Goal: Communication & Community: Answer question/provide support

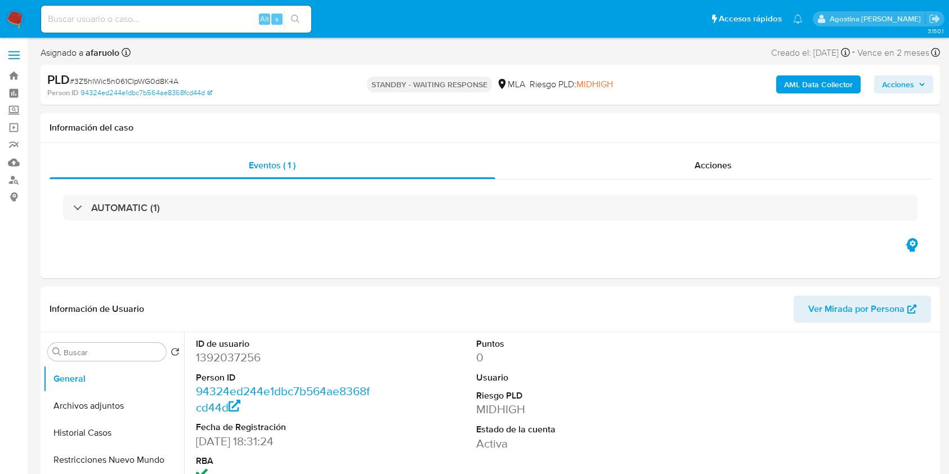
select select "10"
click at [232, 18] on input at bounding box center [176, 19] width 270 height 15
paste input "03kT5YbEFdYOMNXzuNL2IBQQ"
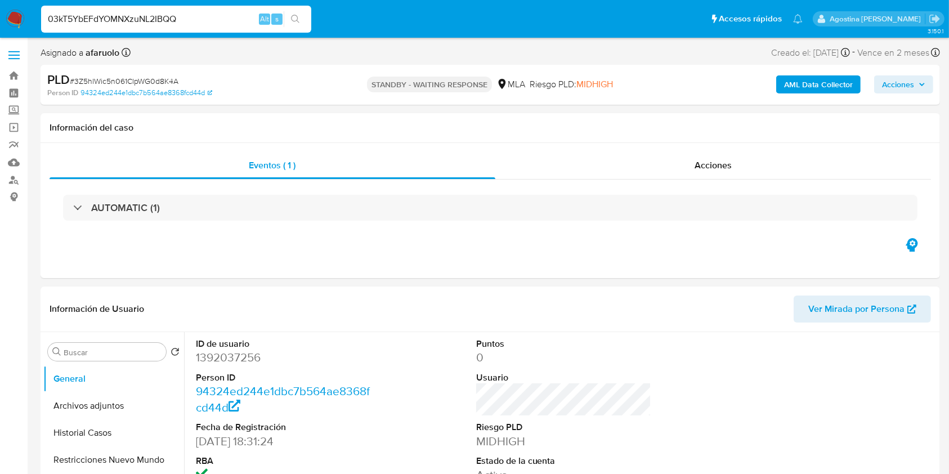
type input "03kT5YbEFdYOMNXzuNL2IBQQ"
select select "10"
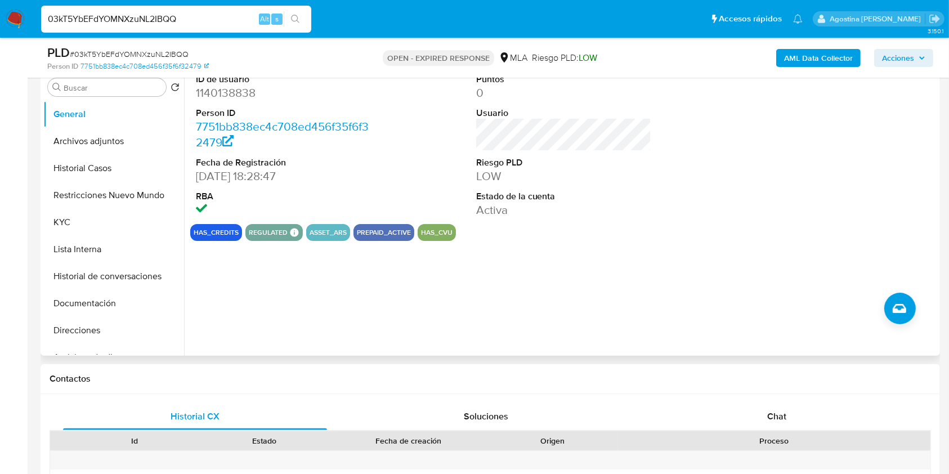
scroll to position [300, 0]
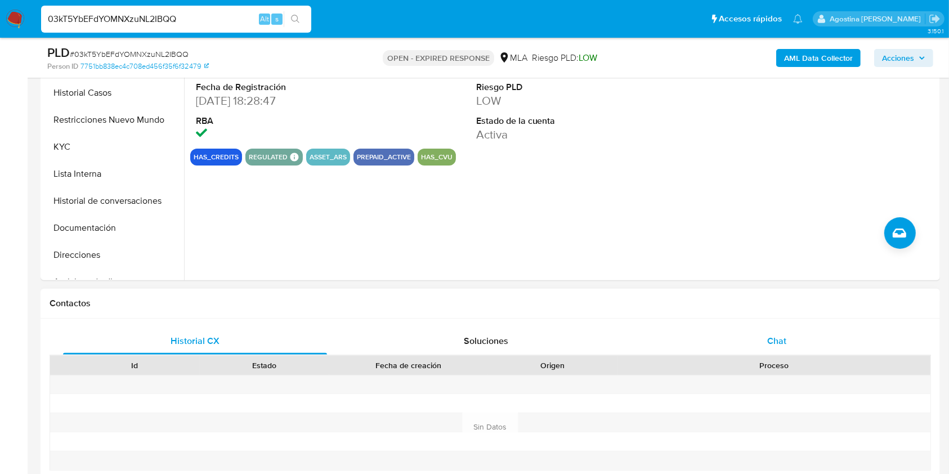
click at [783, 340] on span "Chat" at bounding box center [776, 340] width 19 height 13
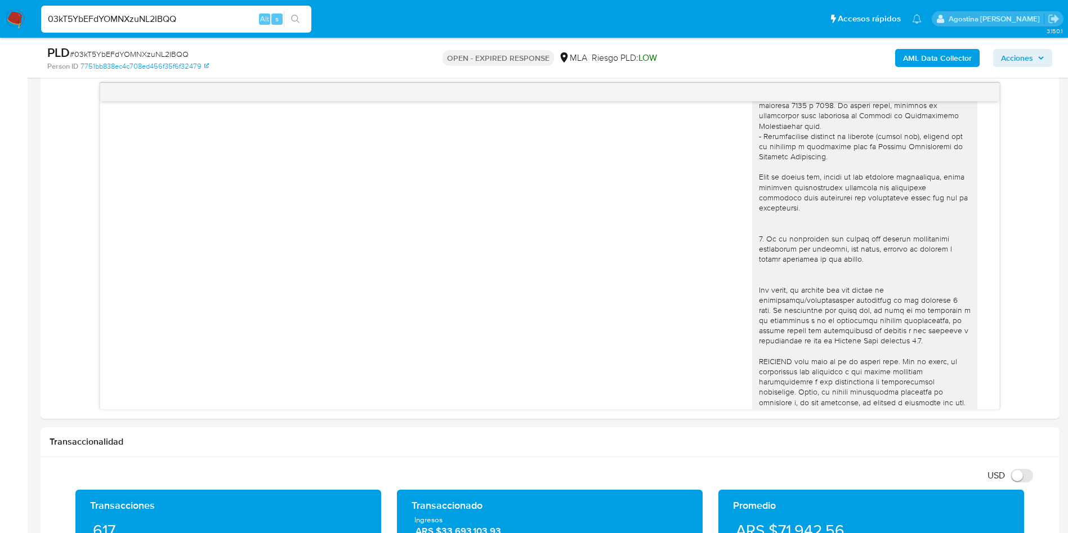
scroll to position [71, 0]
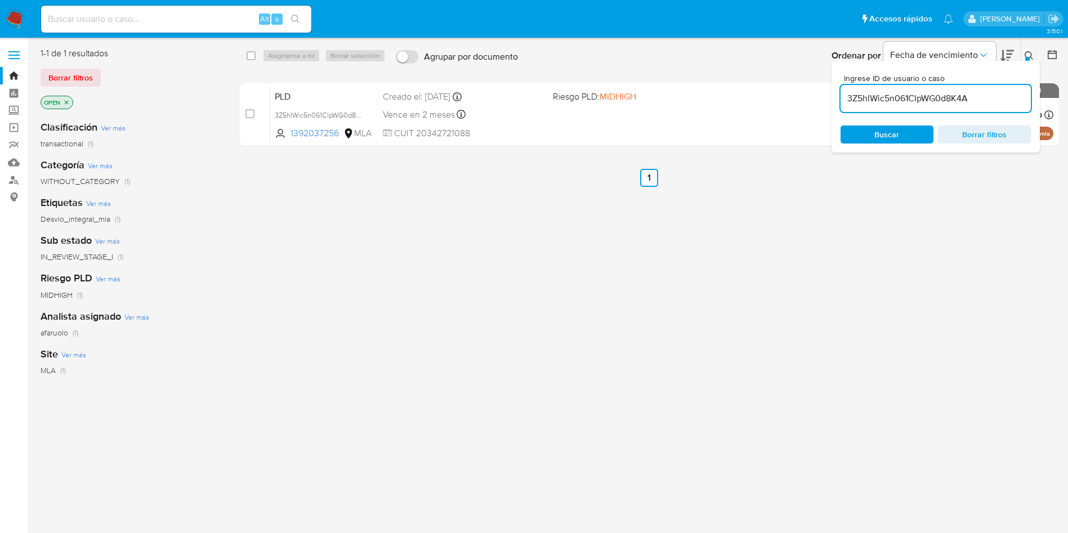
click at [718, 69] on div "Ordenar por Fecha de vencimiento No es posible ordenar los resultados mientras …" at bounding box center [792, 55] width 537 height 35
click at [888, 140] on span "Buscar" at bounding box center [886, 135] width 25 height 18
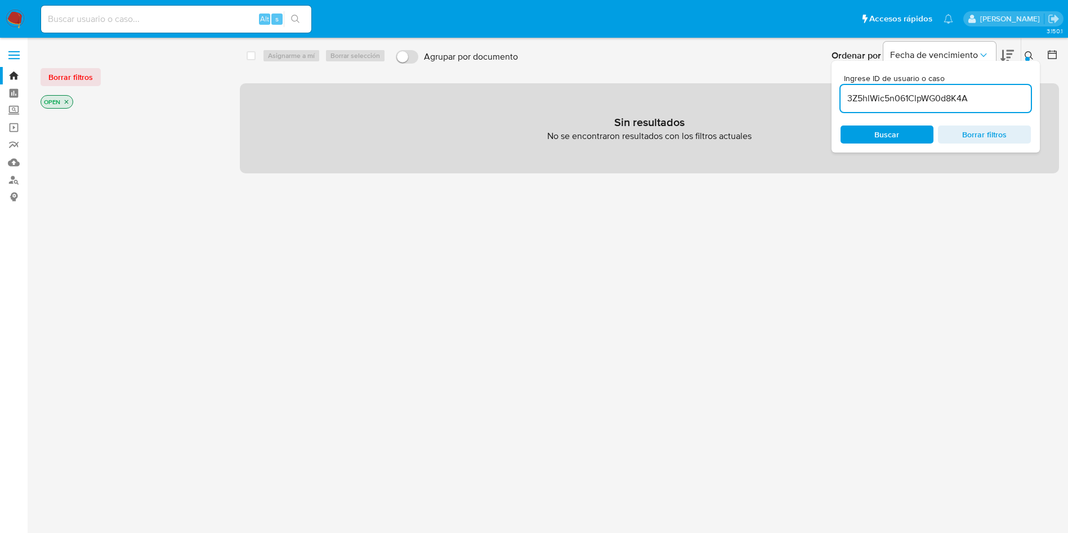
click at [881, 99] on input "3Z5hlWic5n061ClpWG0d8K4A" at bounding box center [936, 98] width 190 height 15
click at [906, 97] on input "3Z5hlWic5n061ClpWG0d8K4A" at bounding box center [936, 98] width 190 height 15
paste input "03kT5YbEFdYOMNXzuNL2IBQQ"
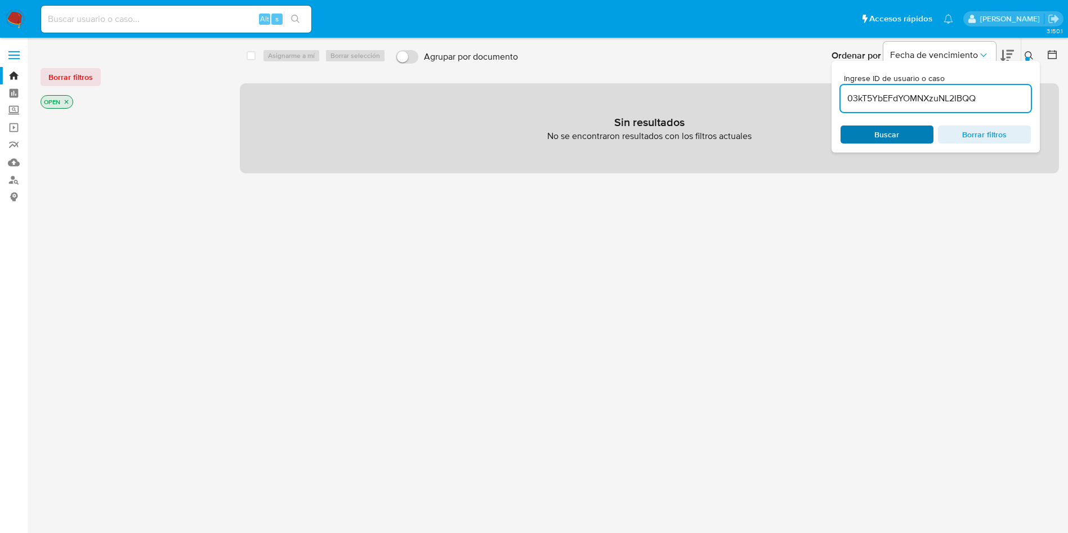
type input "03kT5YbEFdYOMNXzuNL2IBQQ"
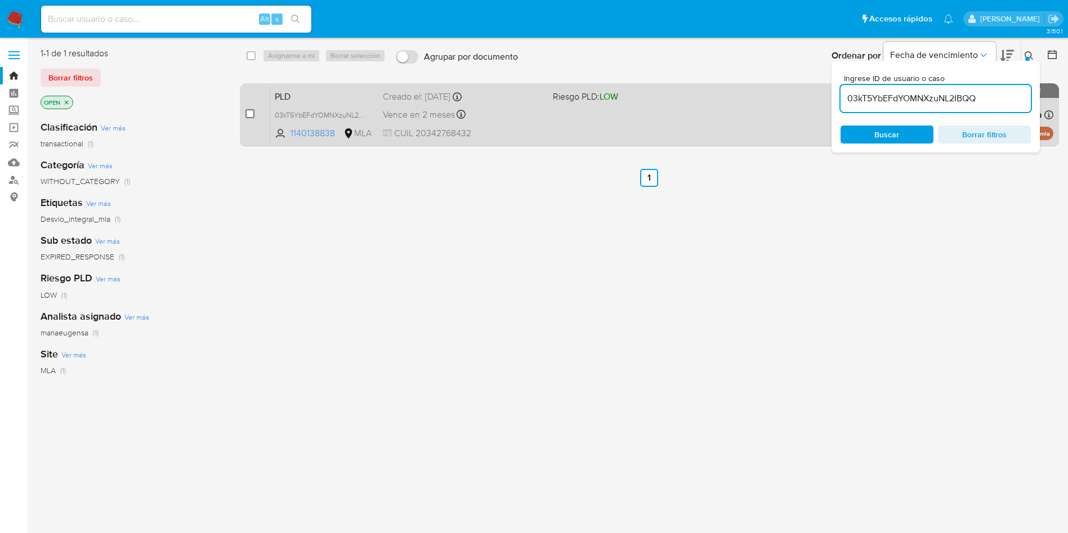
click at [251, 118] on input "checkbox" at bounding box center [249, 113] width 9 height 9
checkbox input "true"
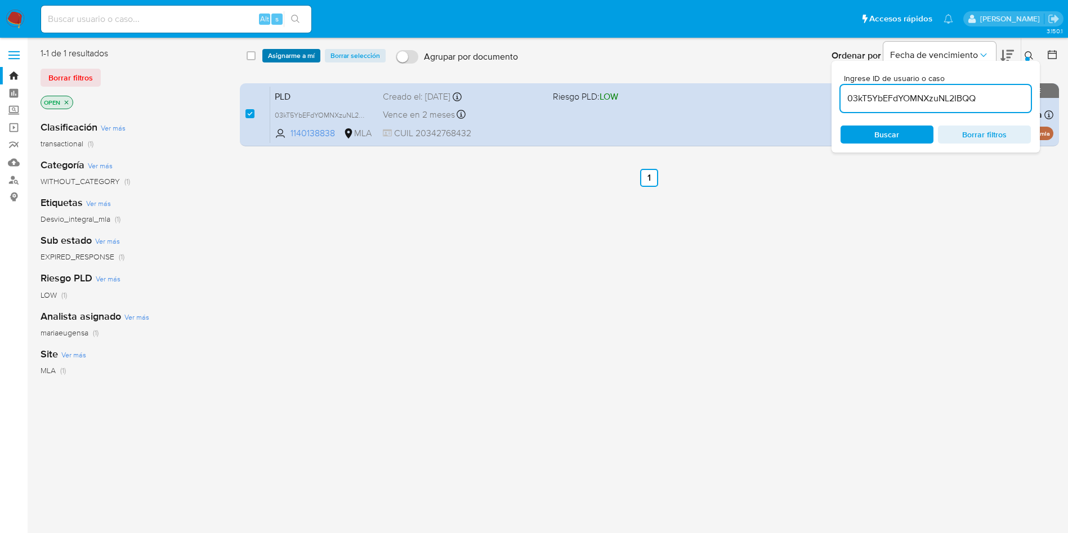
click at [291, 59] on span "Asignarme a mí" at bounding box center [291, 55] width 47 height 11
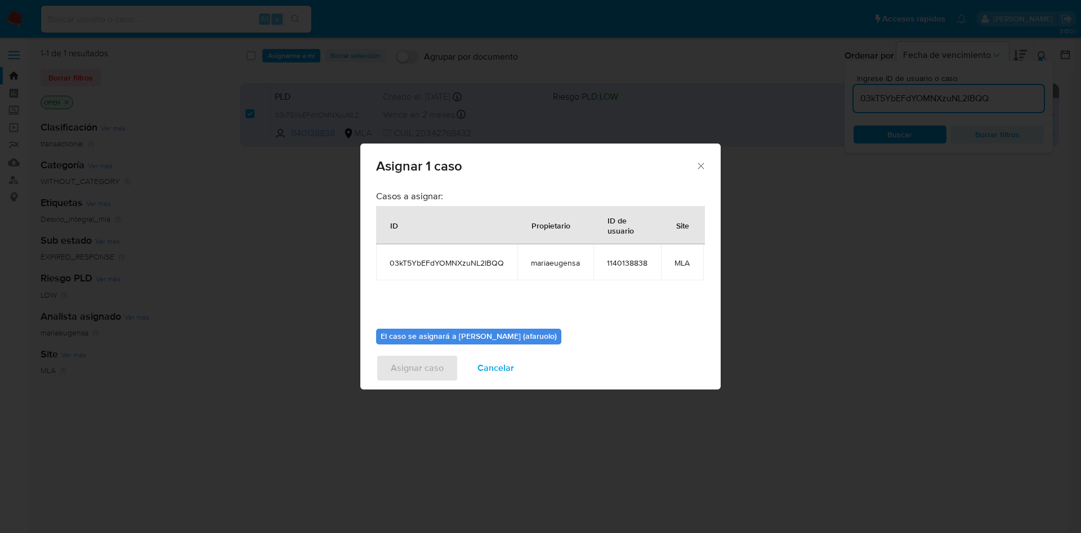
scroll to position [72, 0]
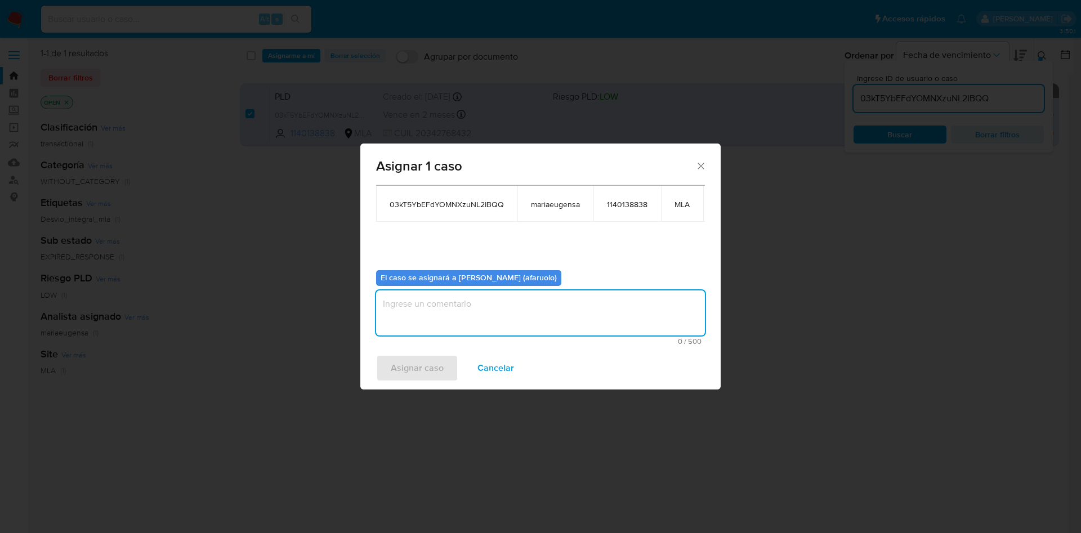
click at [506, 307] on textarea "assign-modal" at bounding box center [540, 313] width 329 height 45
click at [439, 364] on span "Asignar caso" at bounding box center [417, 368] width 53 height 25
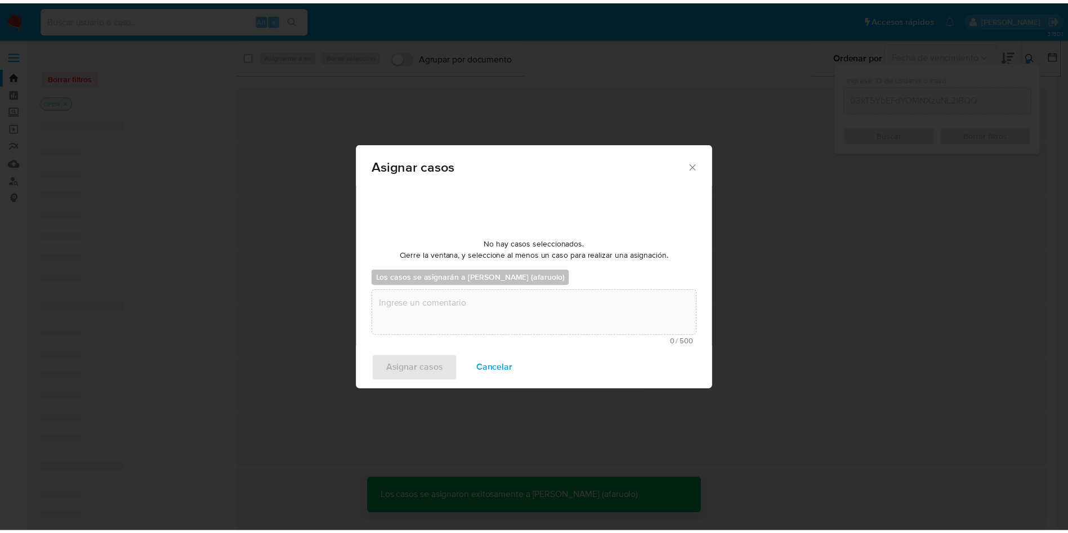
scroll to position [68, 0]
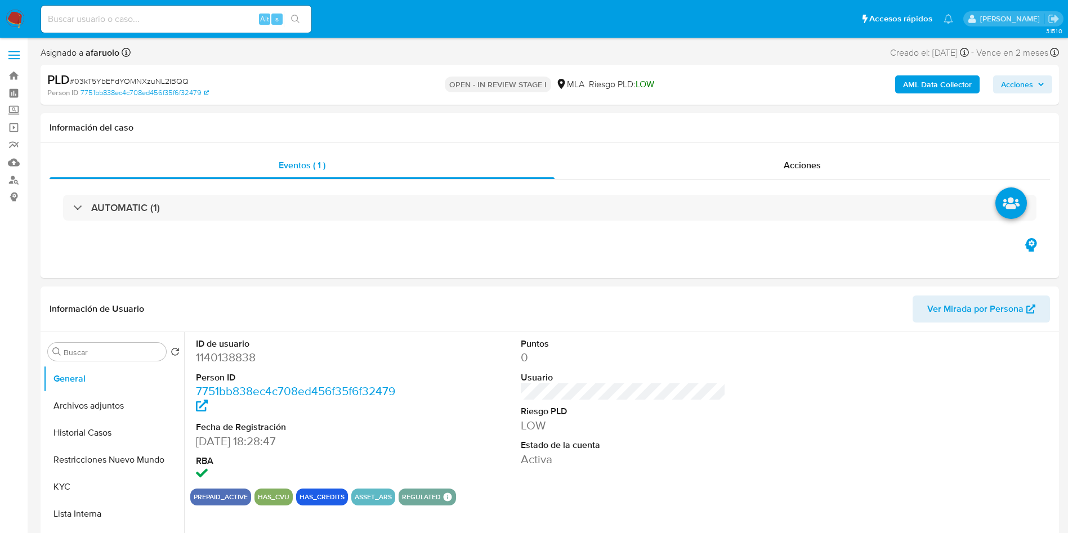
select select "10"
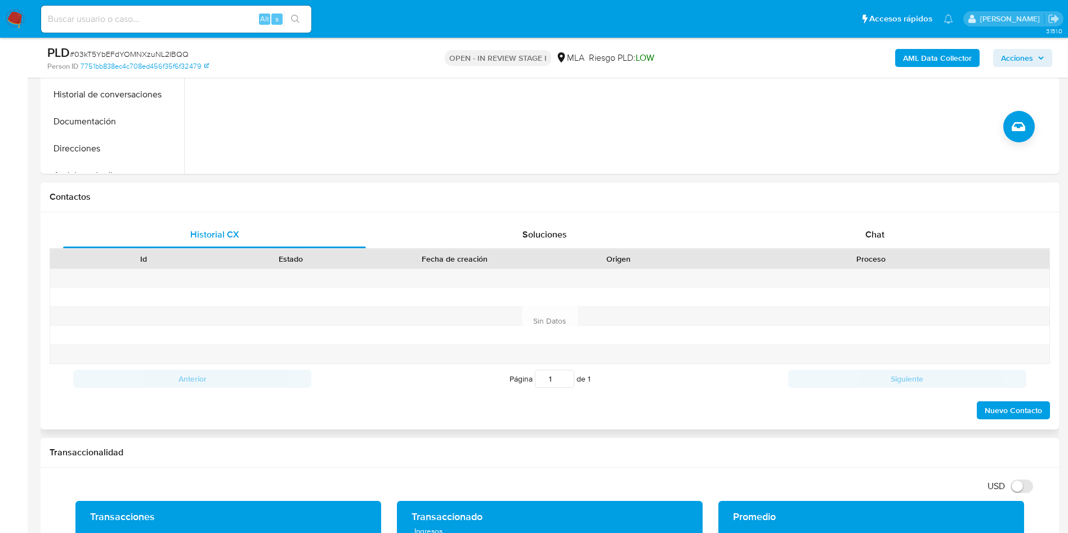
scroll to position [422, 0]
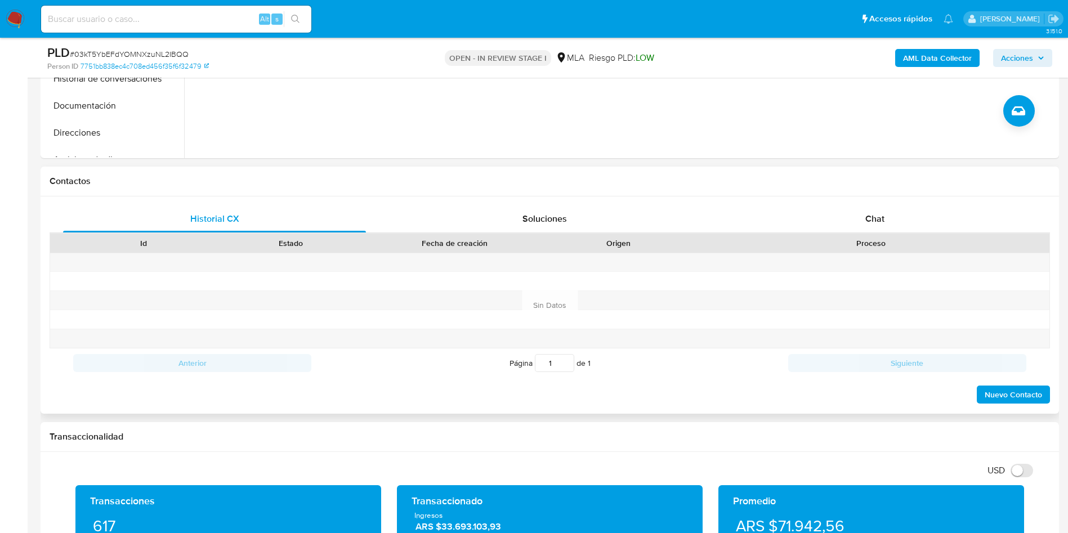
click at [884, 198] on div "Historial CX Soluciones Chat Id Estado Fecha de creación Origen Proceso Anterio…" at bounding box center [550, 304] width 1018 height 217
click at [887, 212] on div "Chat" at bounding box center [874, 218] width 303 height 27
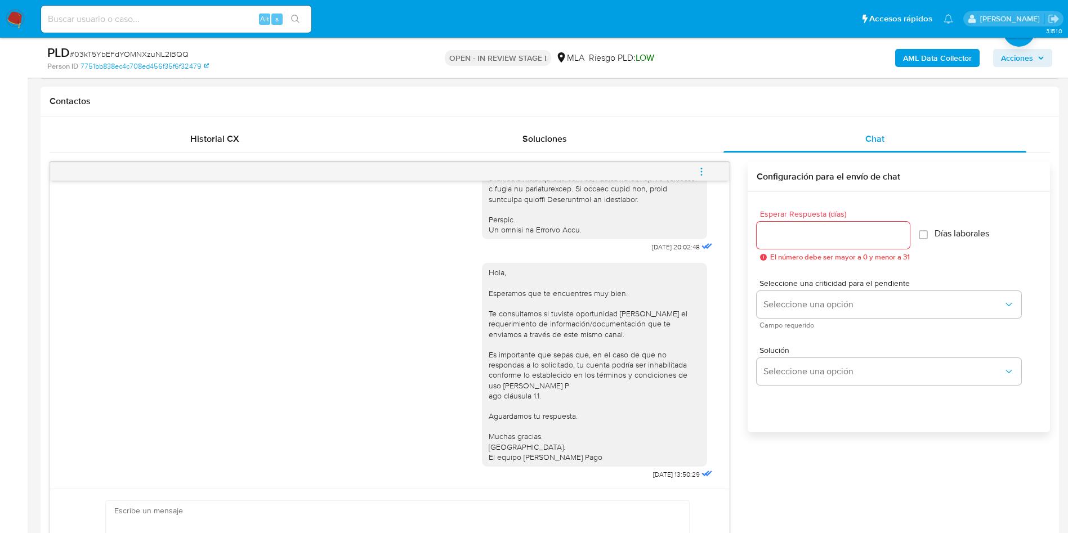
scroll to position [591, 0]
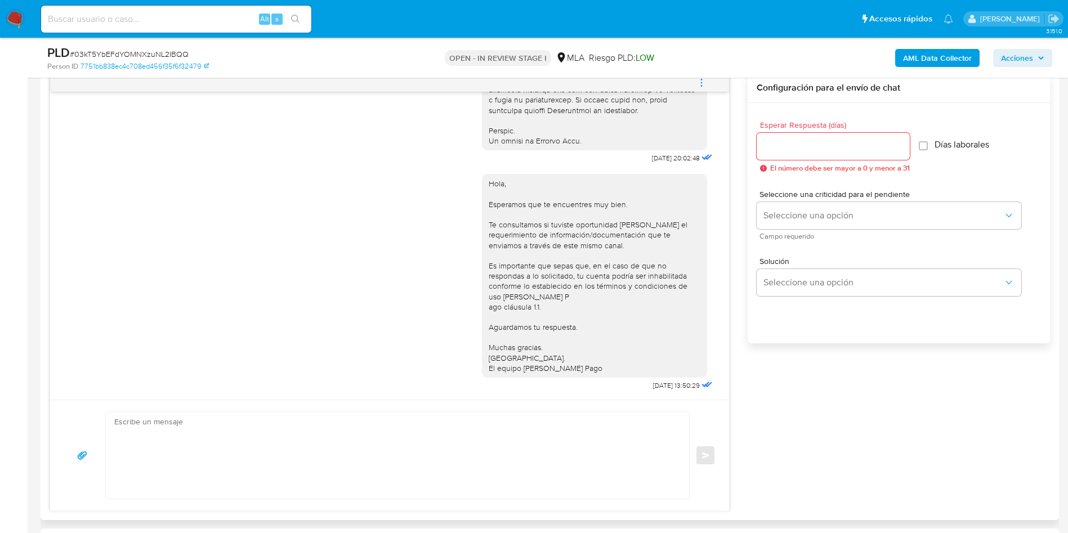
click at [236, 433] on textarea at bounding box center [394, 455] width 561 height 87
paste textarea "Hola, Esperamos que te encuentres muy bien. Te consultamos si tuviste oportunid…"
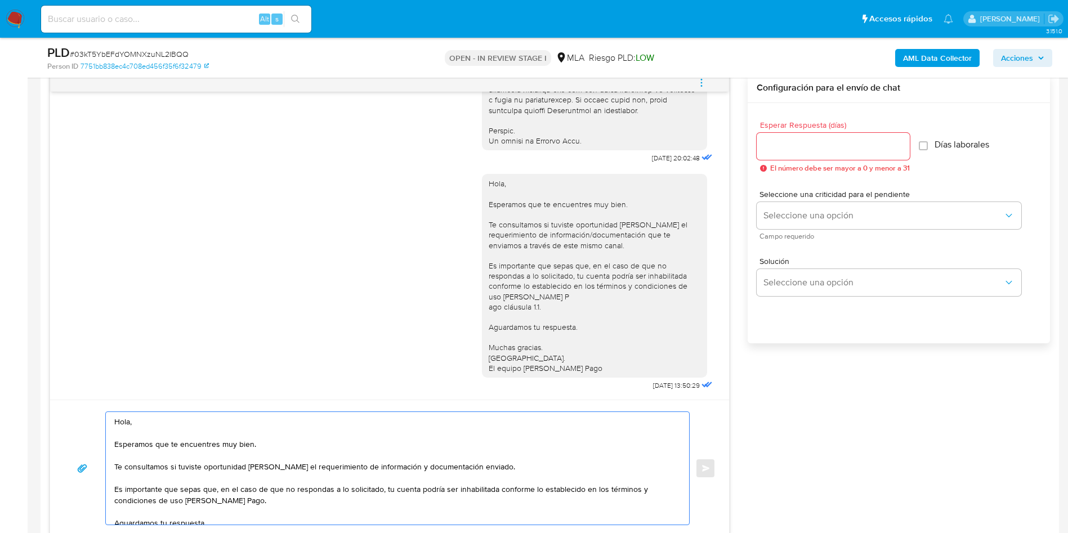
scroll to position [49, 0]
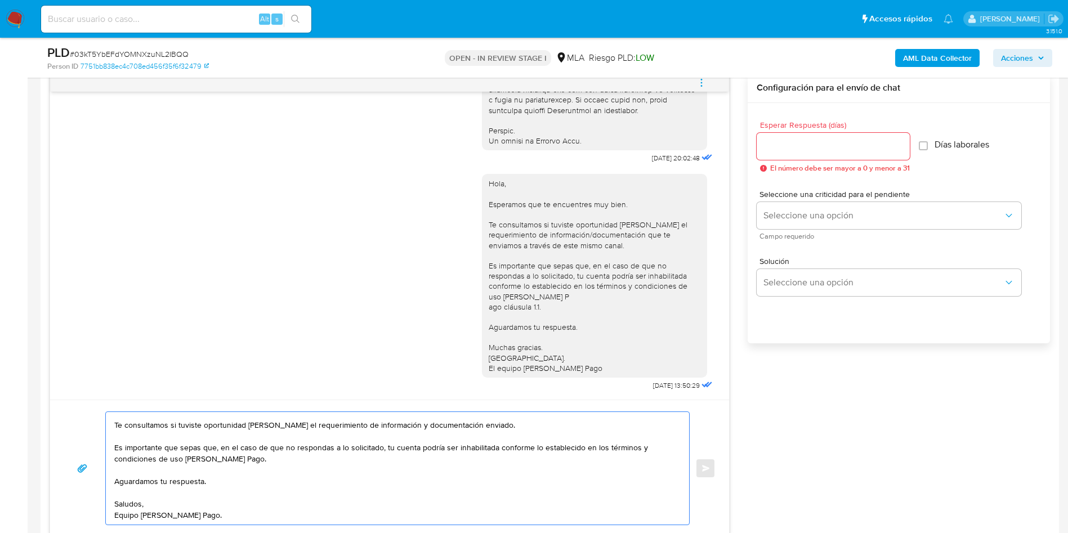
click at [493, 421] on textarea "Hola, Esperamos que te encuentres muy bien. Te consultamos si tuviste oportunid…" at bounding box center [394, 468] width 561 height 113
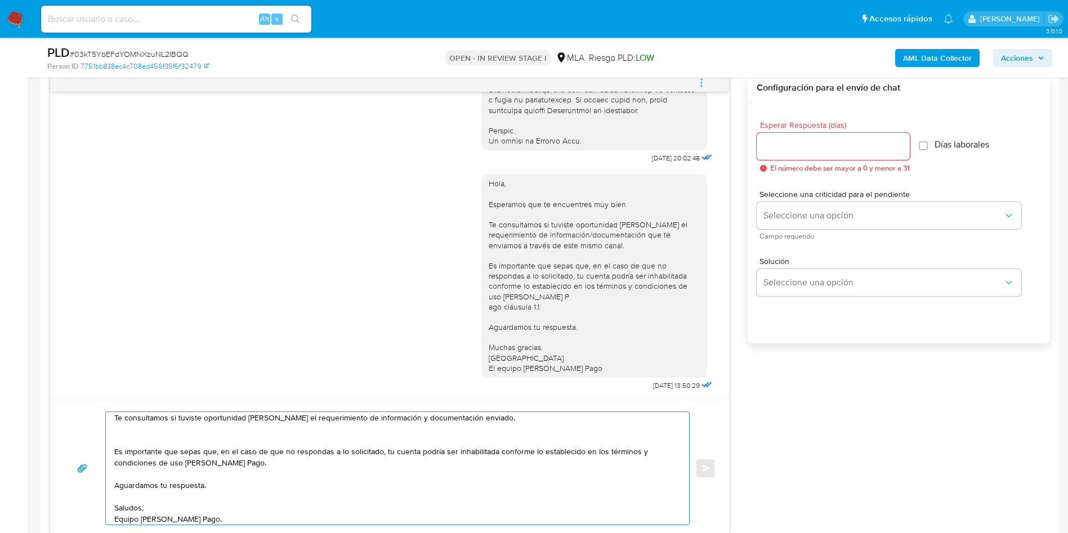
scroll to position [60, 0]
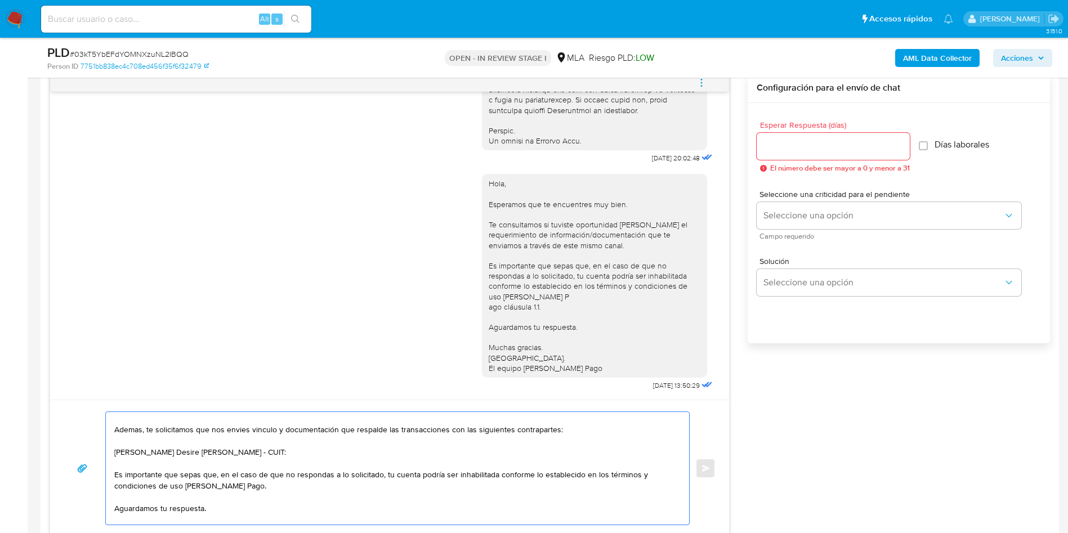
paste textarea "27360754451"
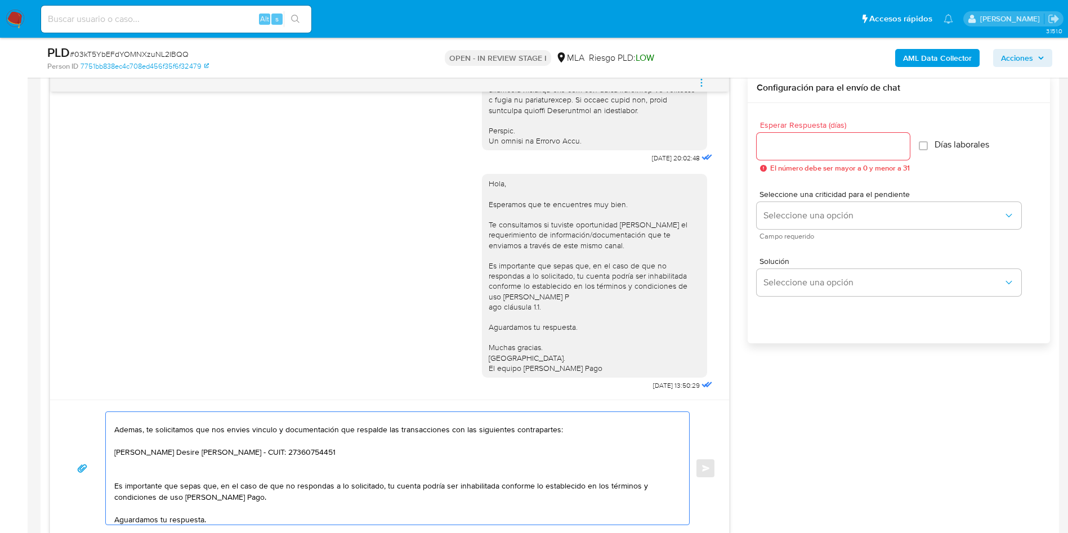
paste textarea "Catherine Elizabeth Benitez Ovelar"
paste textarea "23953459124"
type textarea "Hola, Esperamos que te encuentres muy bien. Te consultamos si tuviste oportunid…"
click at [841, 142] on input "Esperar Respuesta (días)" at bounding box center [833, 146] width 153 height 15
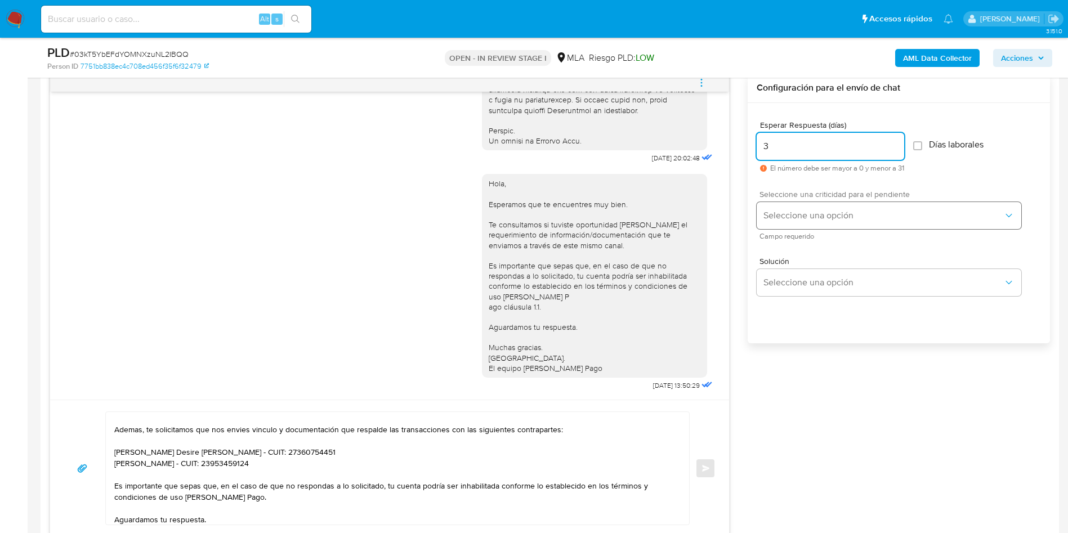
type input "3"
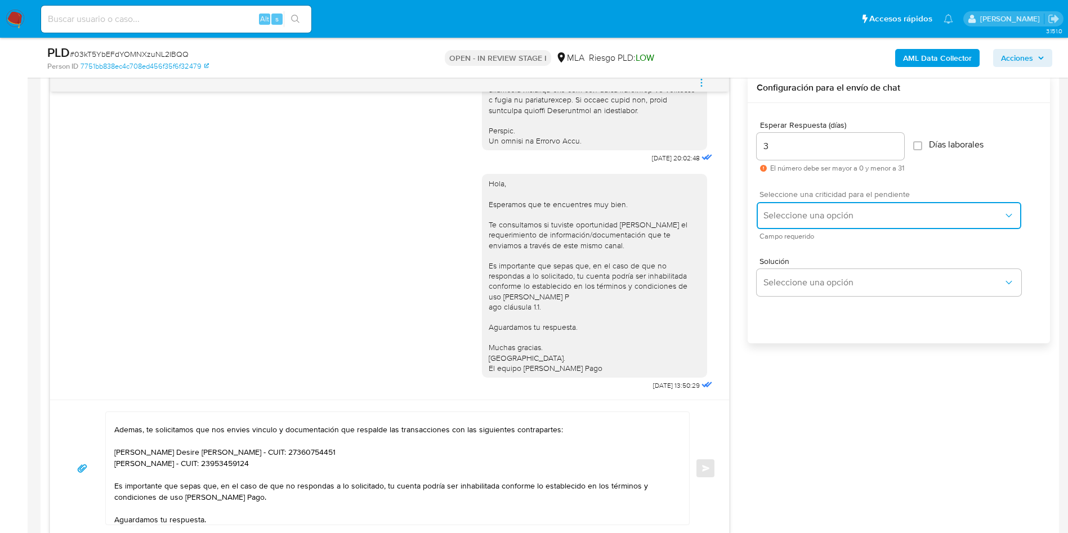
click at [800, 205] on button "Seleccione una opción" at bounding box center [889, 215] width 265 height 27
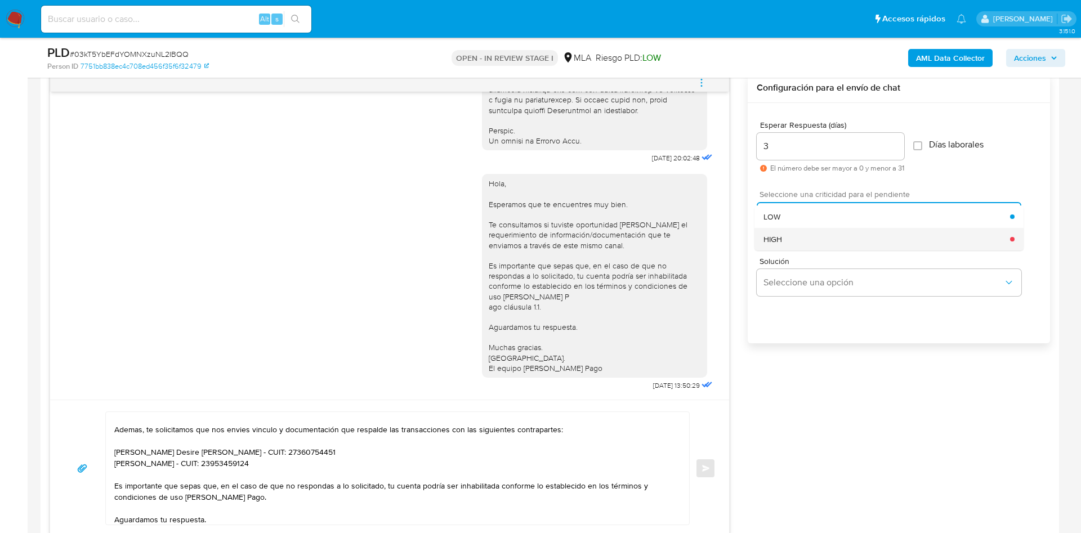
click at [810, 239] on div "HIGH" at bounding box center [886, 239] width 247 height 23
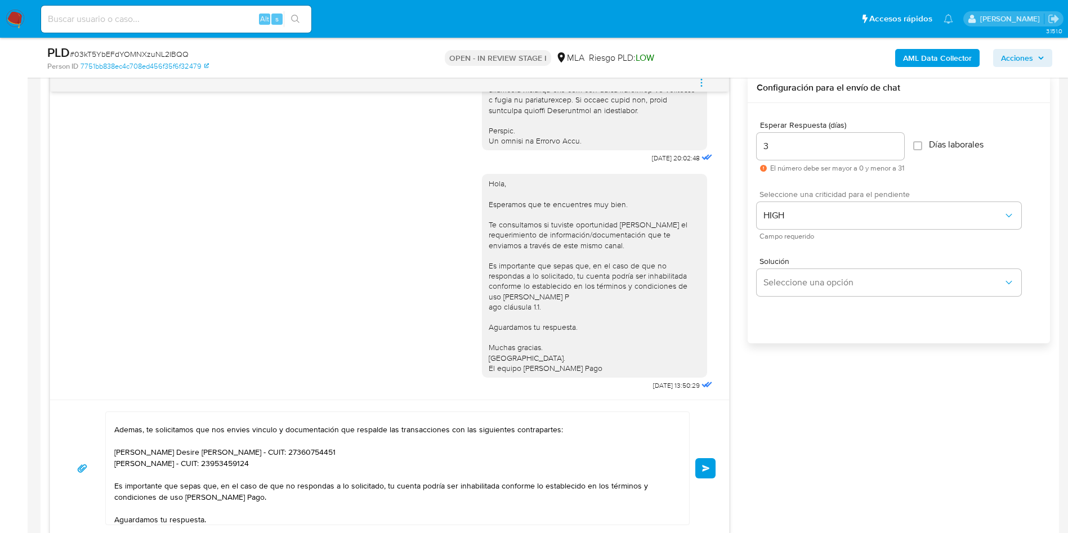
click at [821, 141] on input "3" at bounding box center [831, 146] width 148 height 15
type input "2"
click at [703, 465] on span "Enviar" at bounding box center [706, 468] width 8 height 7
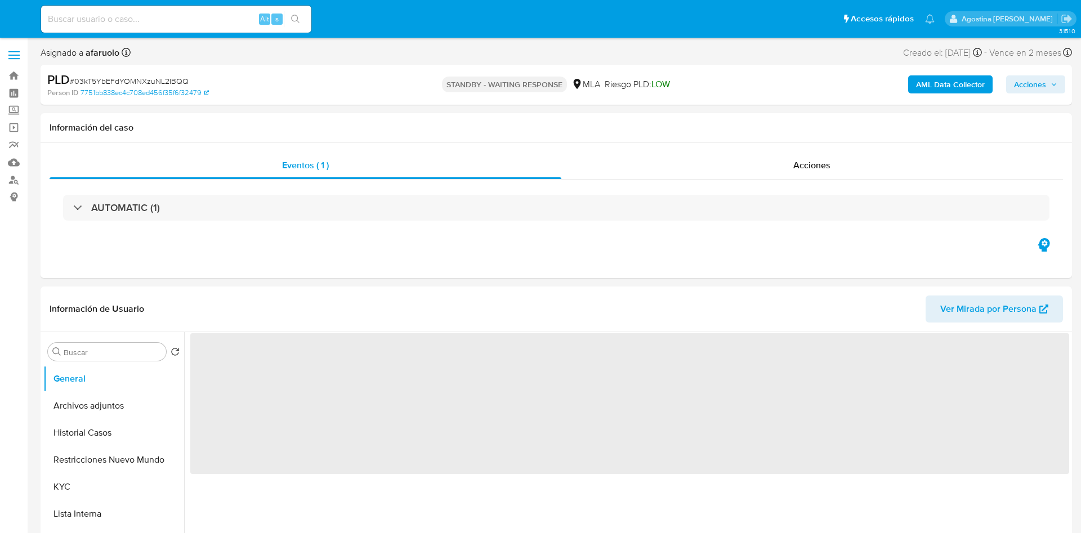
select select "10"
